Goal: Find contact information: Find contact information

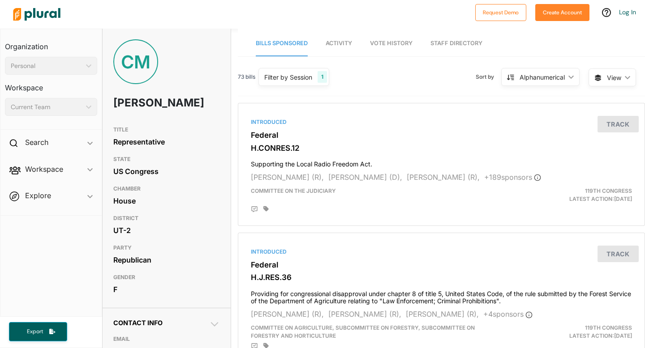
click at [70, 108] on div "Current Team" at bounding box center [47, 107] width 72 height 9
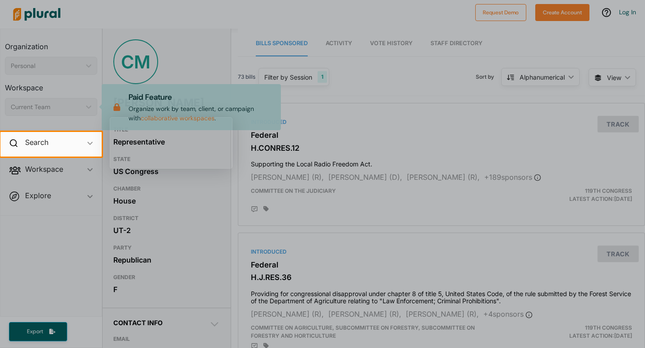
click at [455, 47] on div at bounding box center [322, 66] width 645 height 132
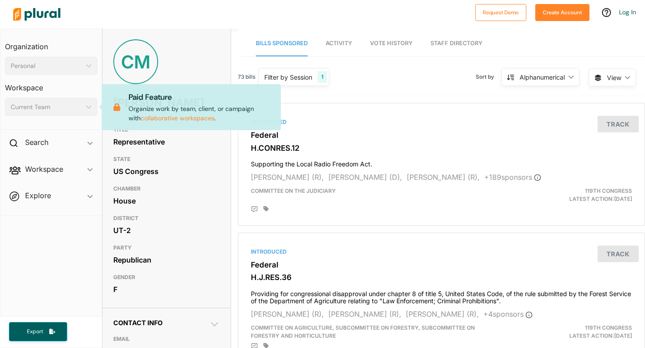
click at [449, 41] on link "Staff Directory" at bounding box center [456, 44] width 52 height 26
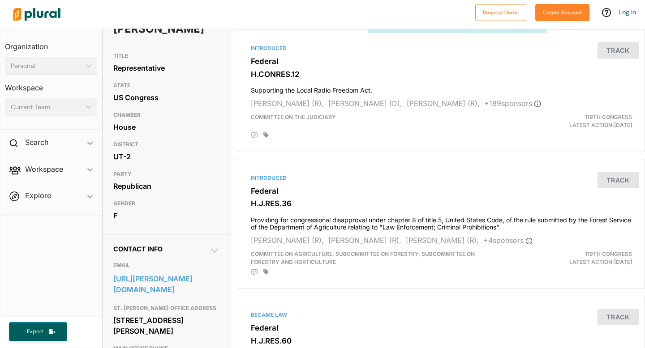
scroll to position [114, 0]
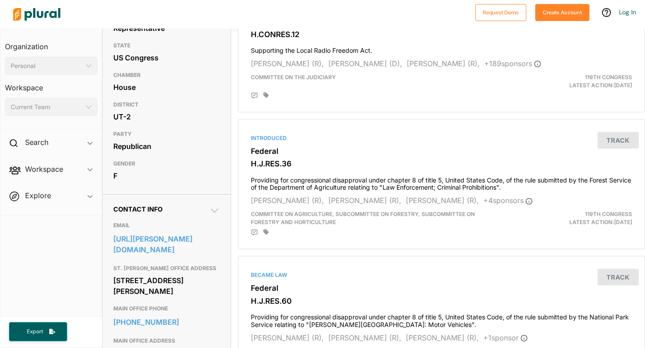
click at [212, 216] on icon at bounding box center [214, 210] width 11 height 11
